Goal: Find specific page/section: Find specific page/section

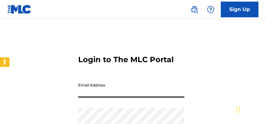
click at [121, 79] on input "Email Address" at bounding box center [131, 88] width 106 height 18
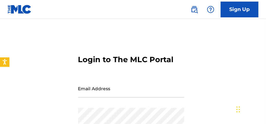
click at [0, 123] on nordpass-portal at bounding box center [0, 124] width 0 height 0
type input "catalog@luzonicmp.com"
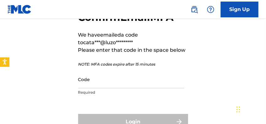
scroll to position [54, 0]
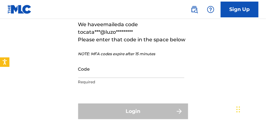
click at [112, 68] on input "Code" at bounding box center [131, 69] width 106 height 18
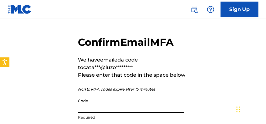
scroll to position [29, 0]
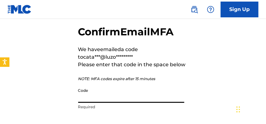
paste input "432522"
type input "432522"
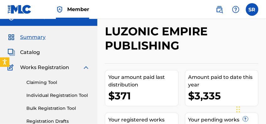
scroll to position [21, 0]
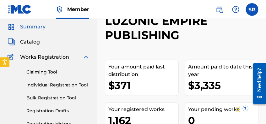
click at [36, 41] on span "Catalog" at bounding box center [30, 42] width 20 height 8
